Goal: Find contact information: Find contact information

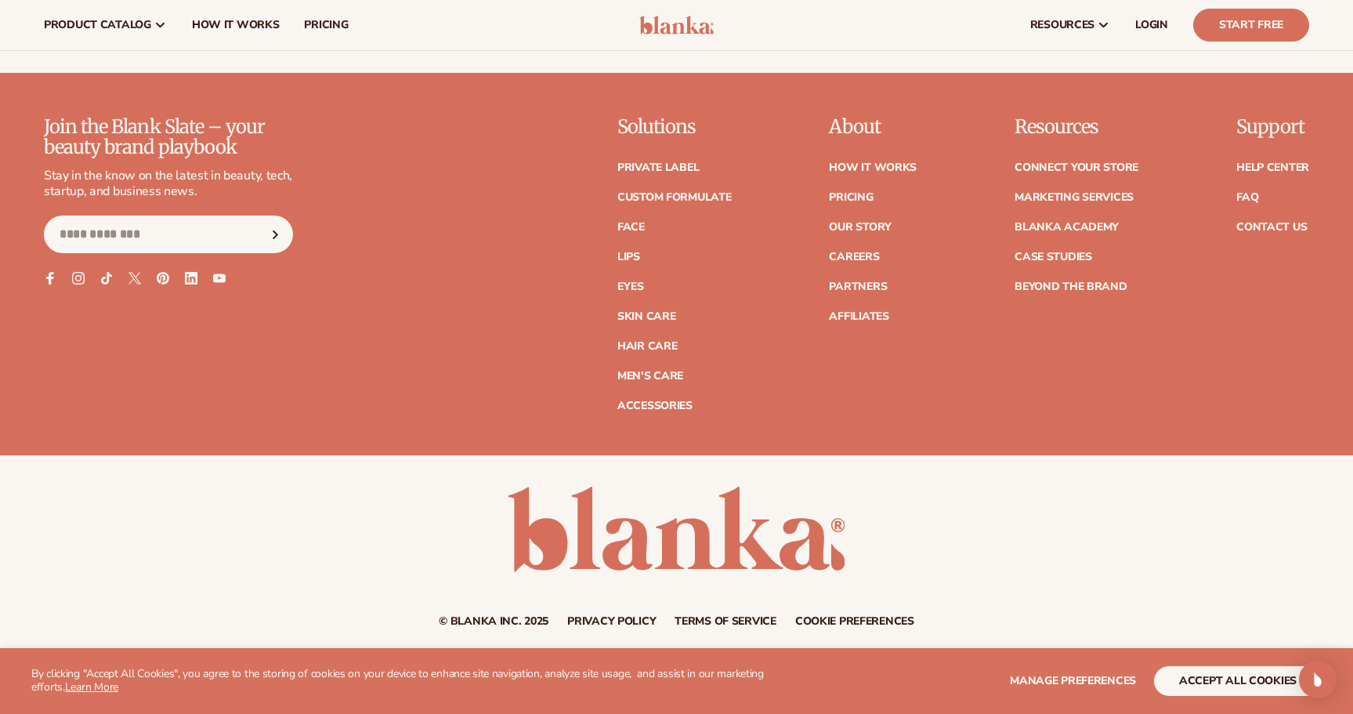
scroll to position [6787, 0]
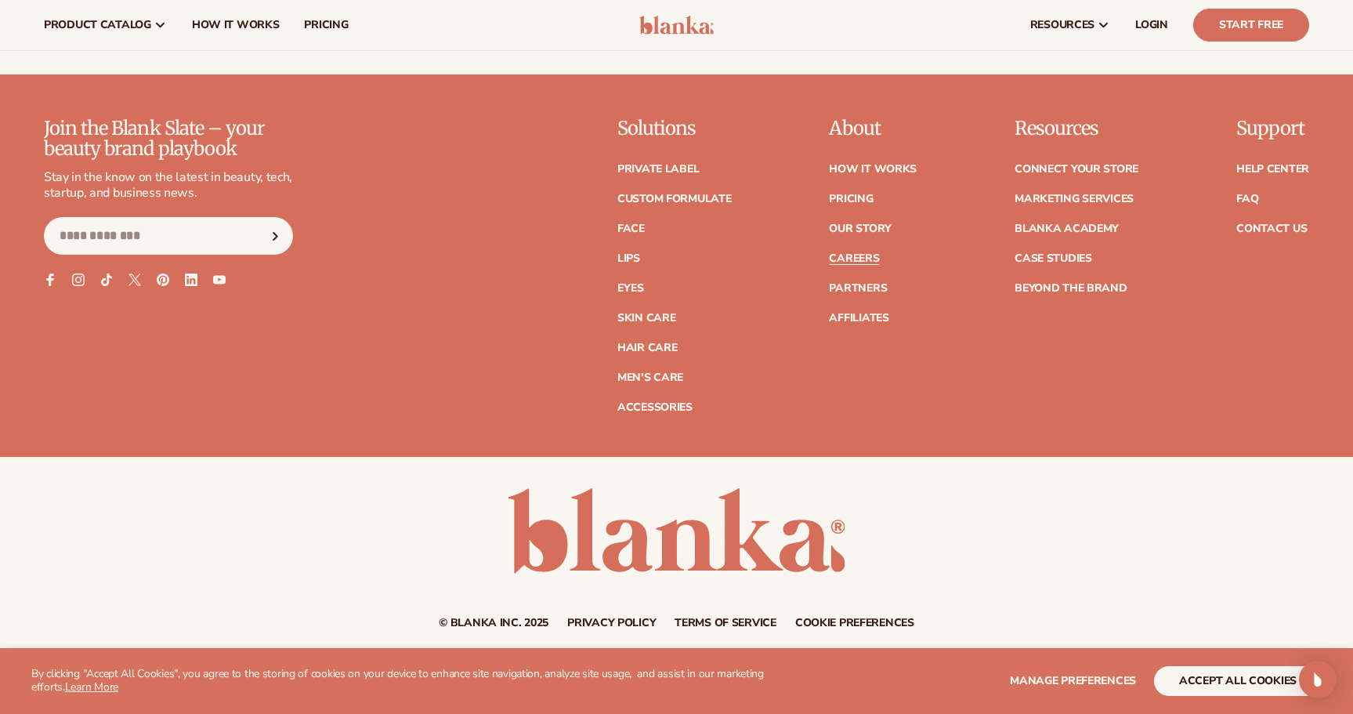
click at [844, 253] on link "Careers" at bounding box center [854, 258] width 50 height 11
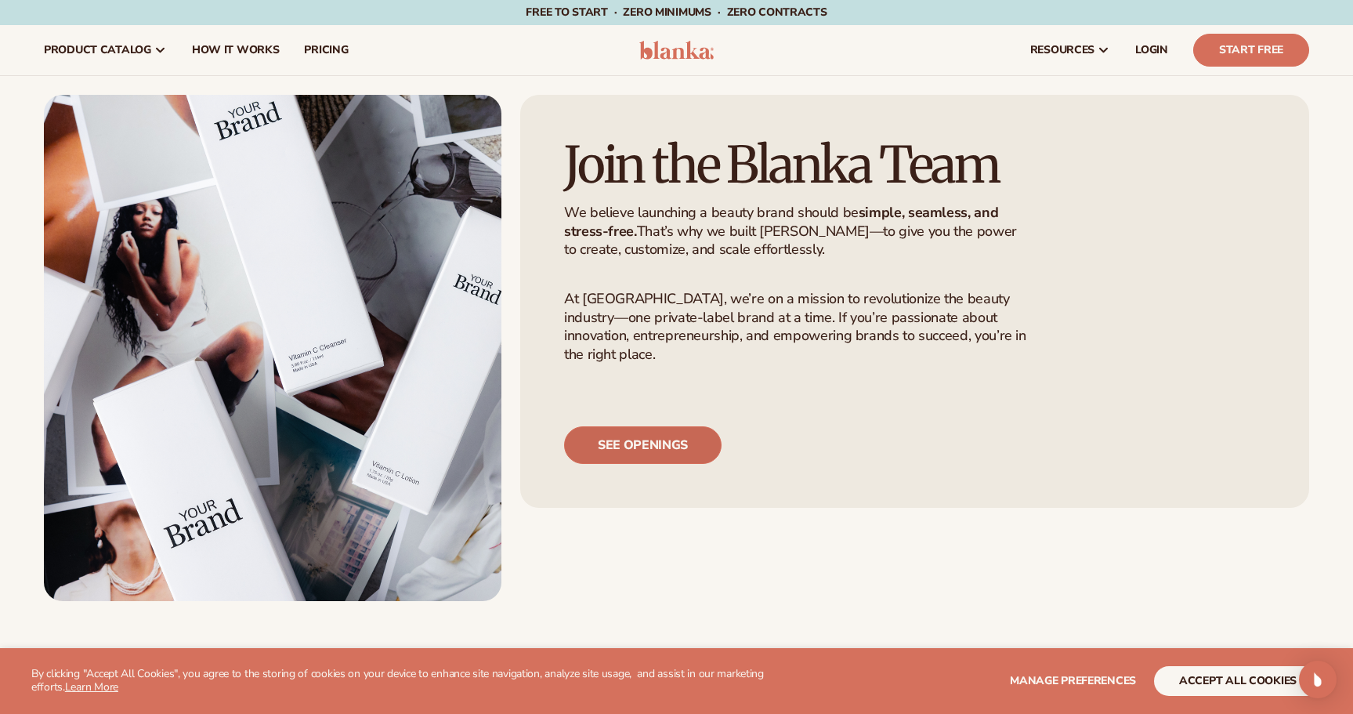
click at [602, 464] on link "See openings" at bounding box center [642, 445] width 157 height 38
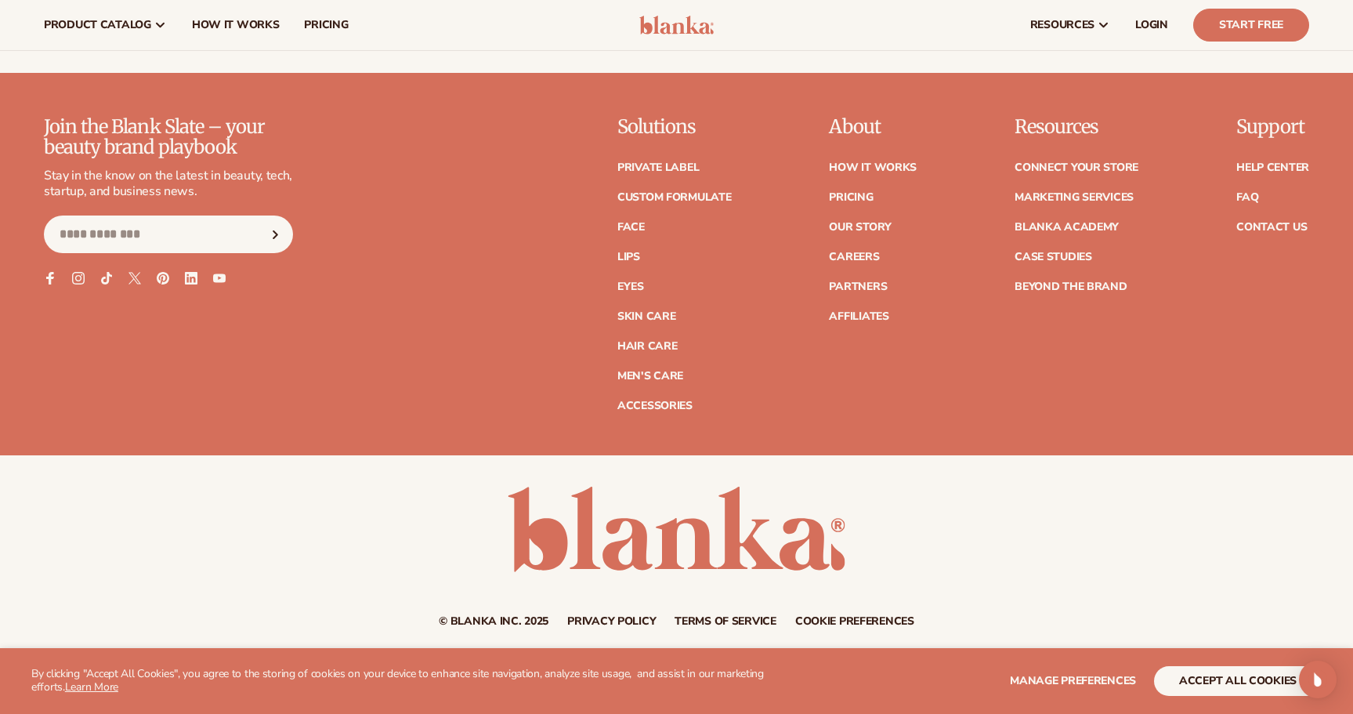
scroll to position [6787, 0]
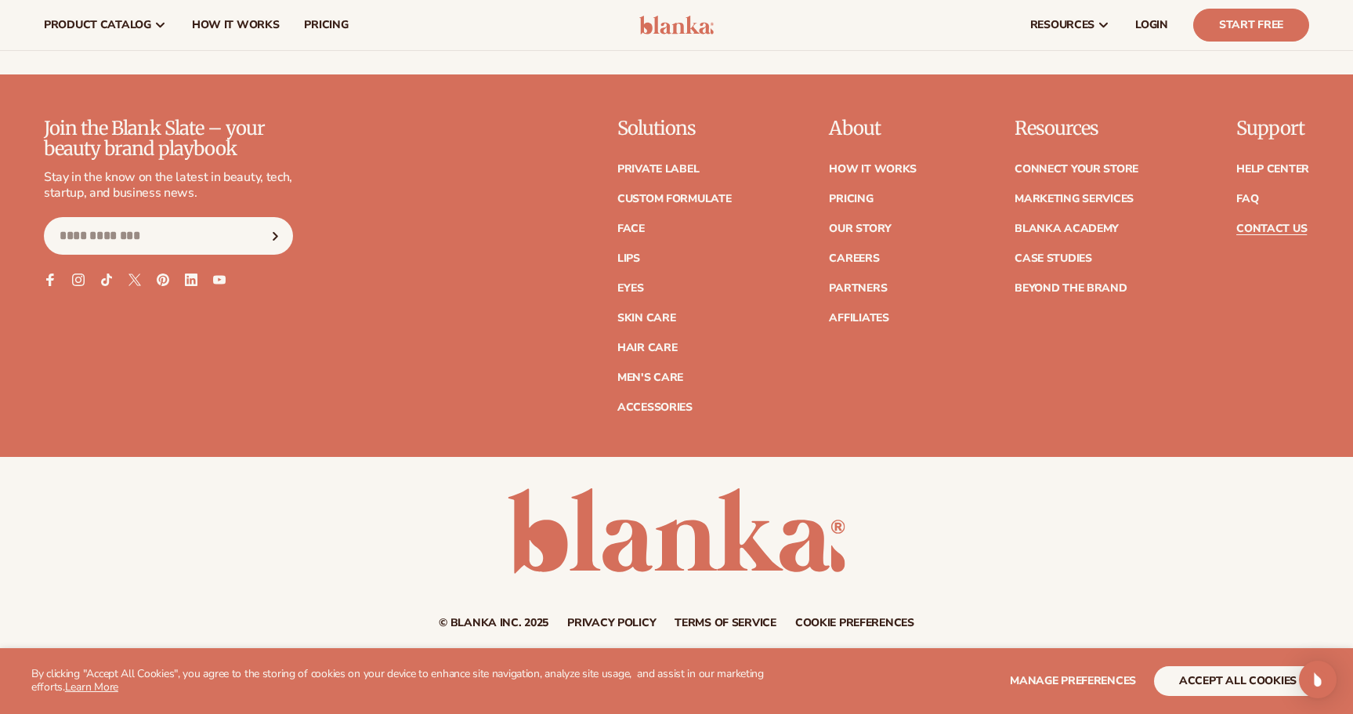
click at [1266, 223] on link "Contact Us" at bounding box center [1271, 228] width 70 height 11
